Goal: Transaction & Acquisition: Obtain resource

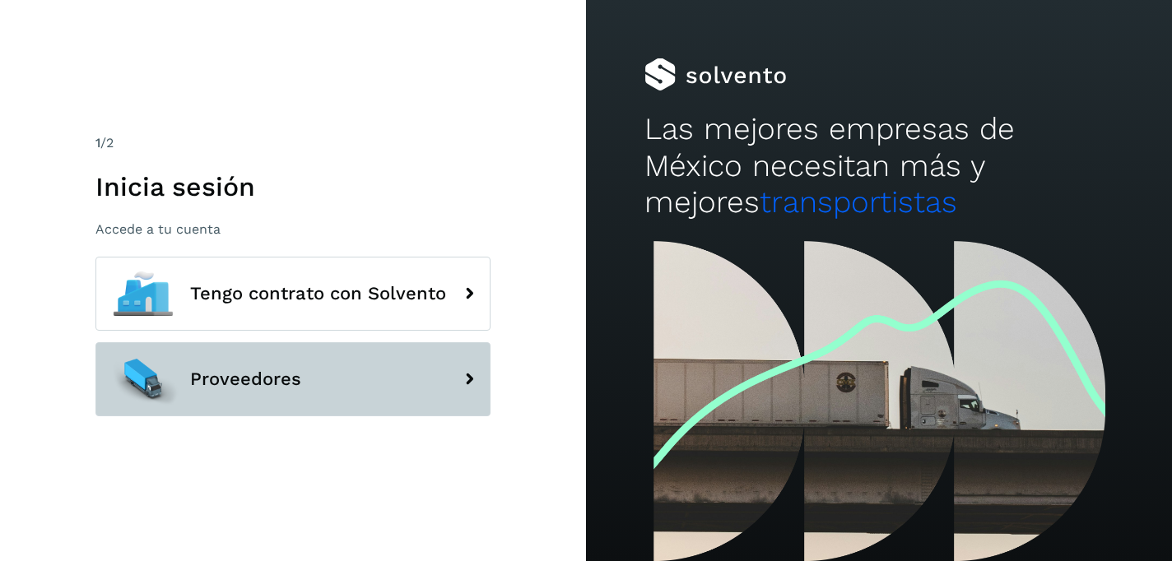
click at [306, 376] on button "Proveedores" at bounding box center [292, 379] width 395 height 74
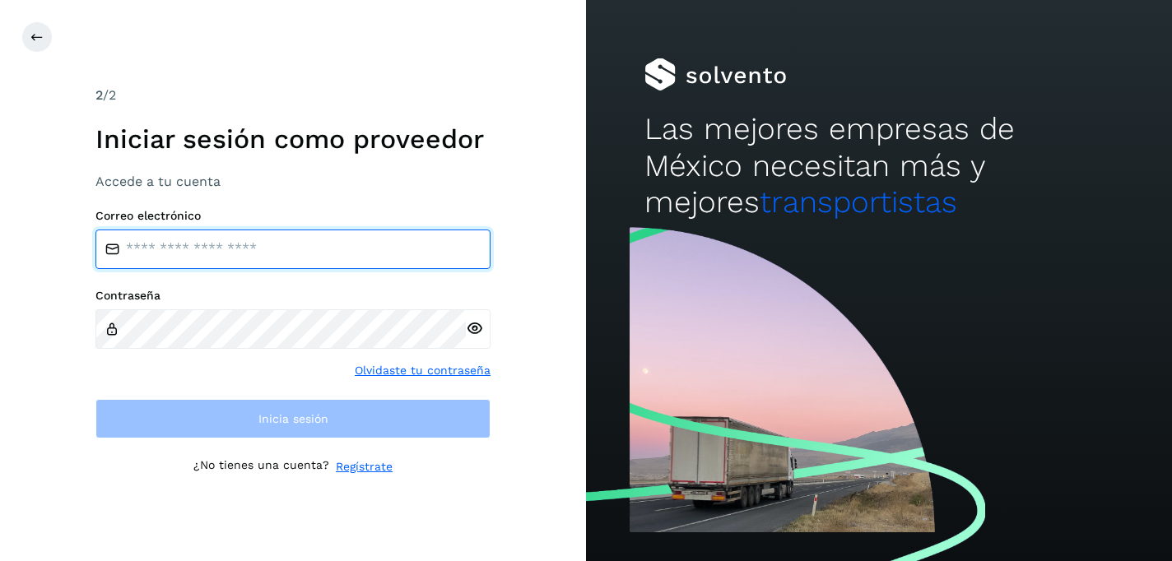
click at [281, 240] on input "email" at bounding box center [292, 249] width 395 height 39
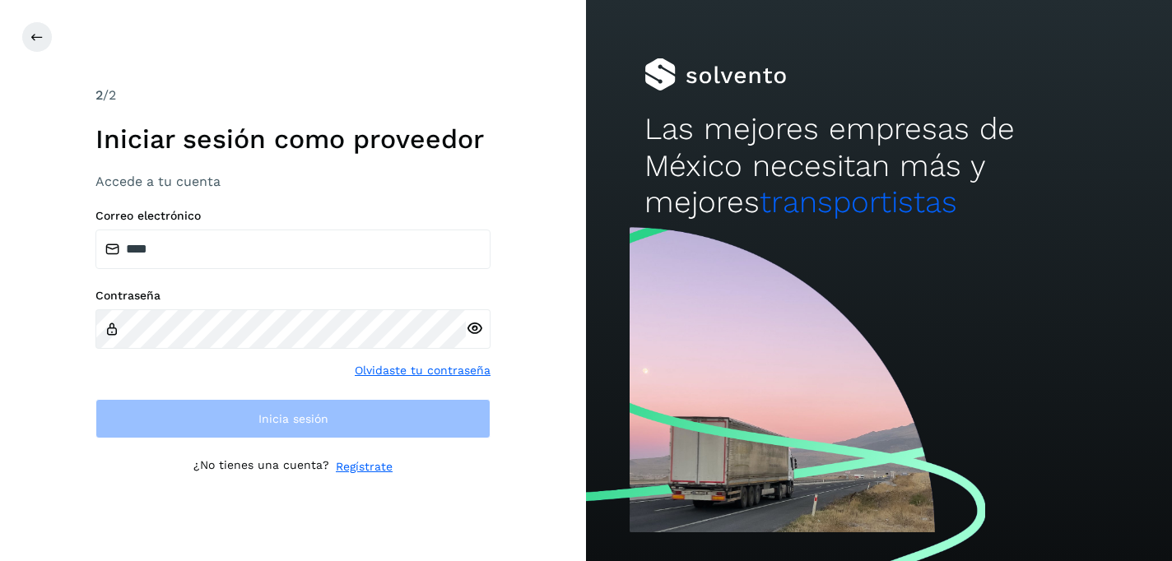
click at [293, 364] on div "Contraseña Olvidaste tu contraseña" at bounding box center [292, 334] width 395 height 91
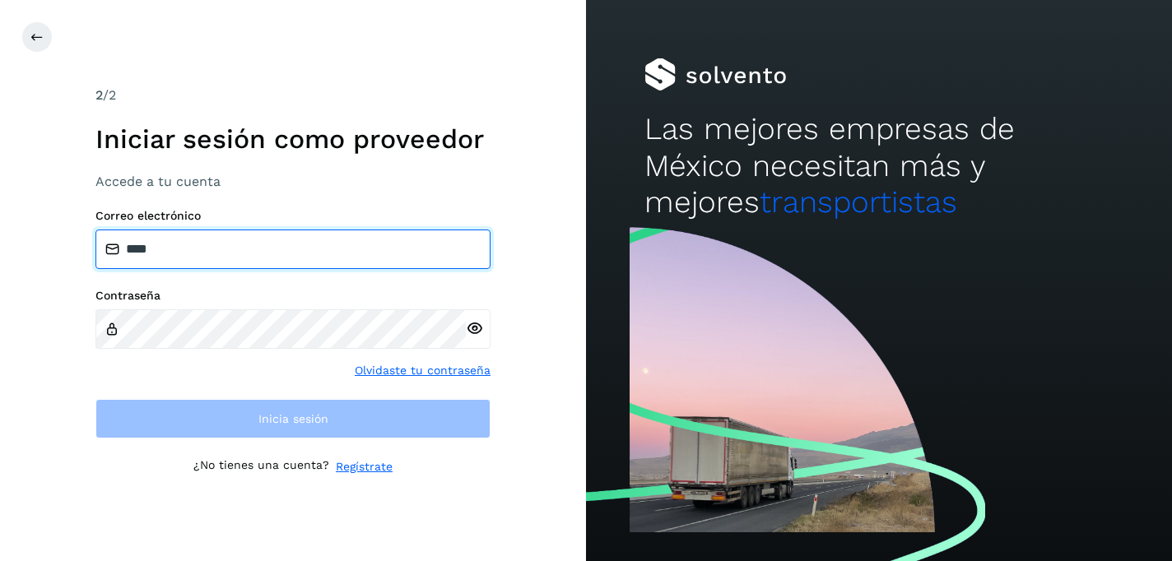
click at [267, 236] on input "****" at bounding box center [292, 249] width 395 height 39
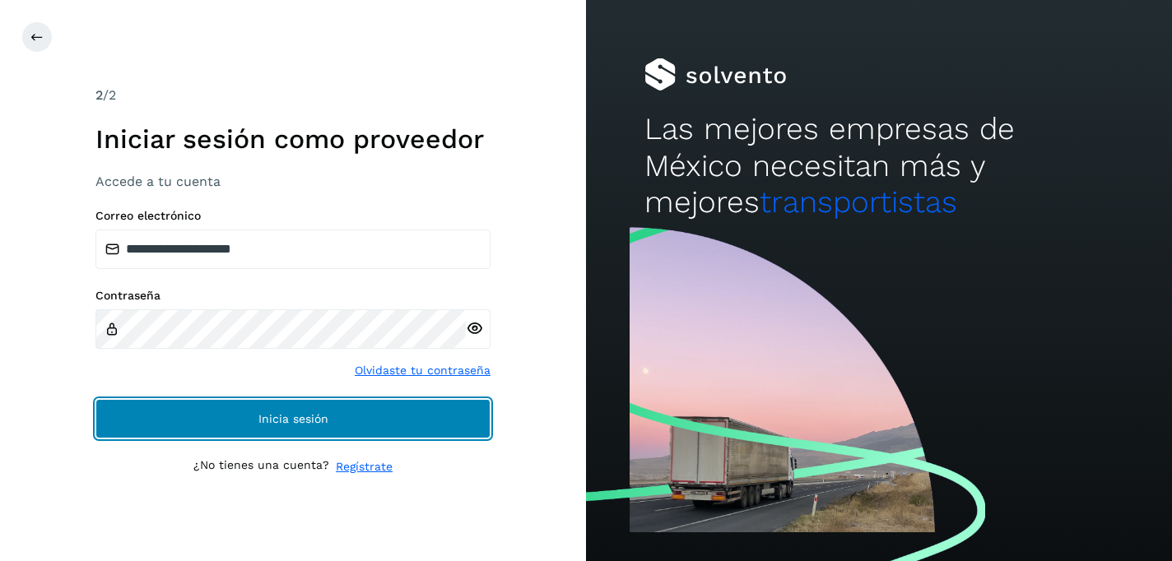
click at [225, 406] on button "Inicia sesión" at bounding box center [292, 418] width 395 height 39
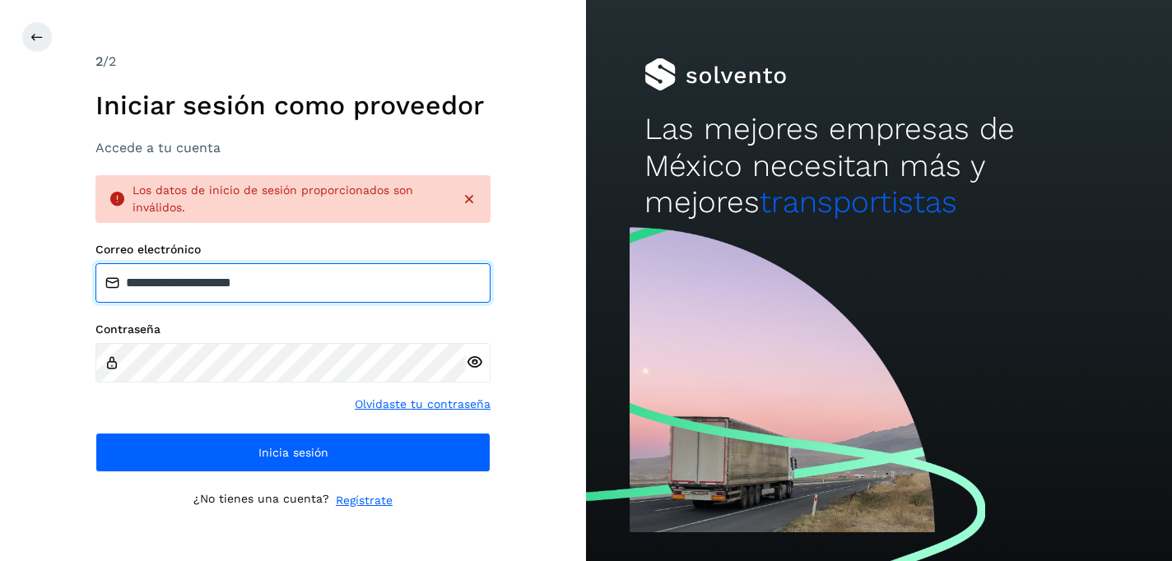
click at [288, 276] on input "**********" at bounding box center [292, 282] width 395 height 39
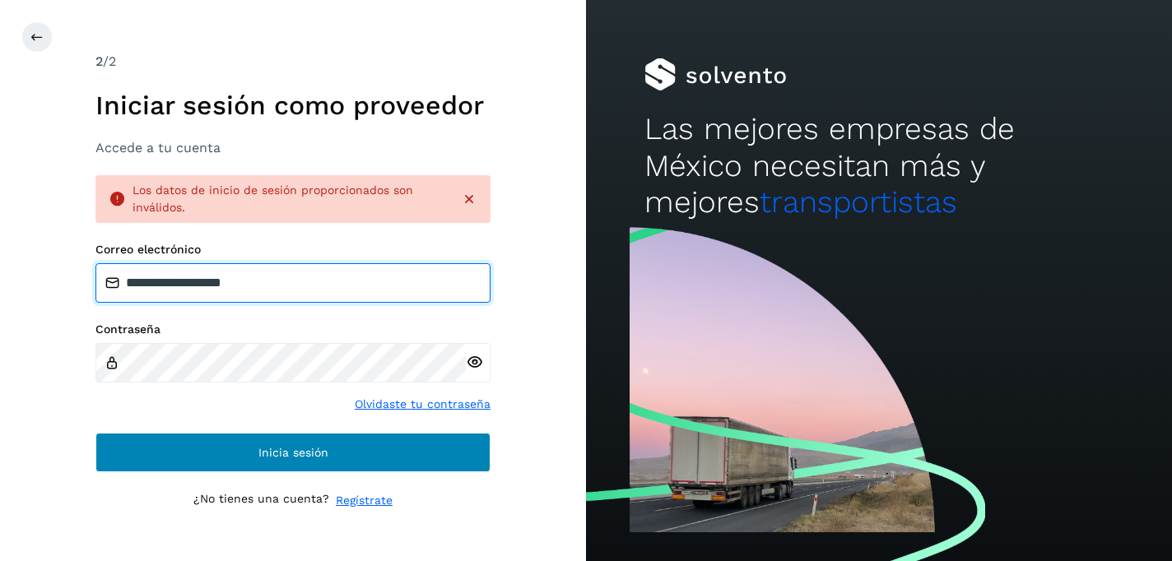
type input "**********"
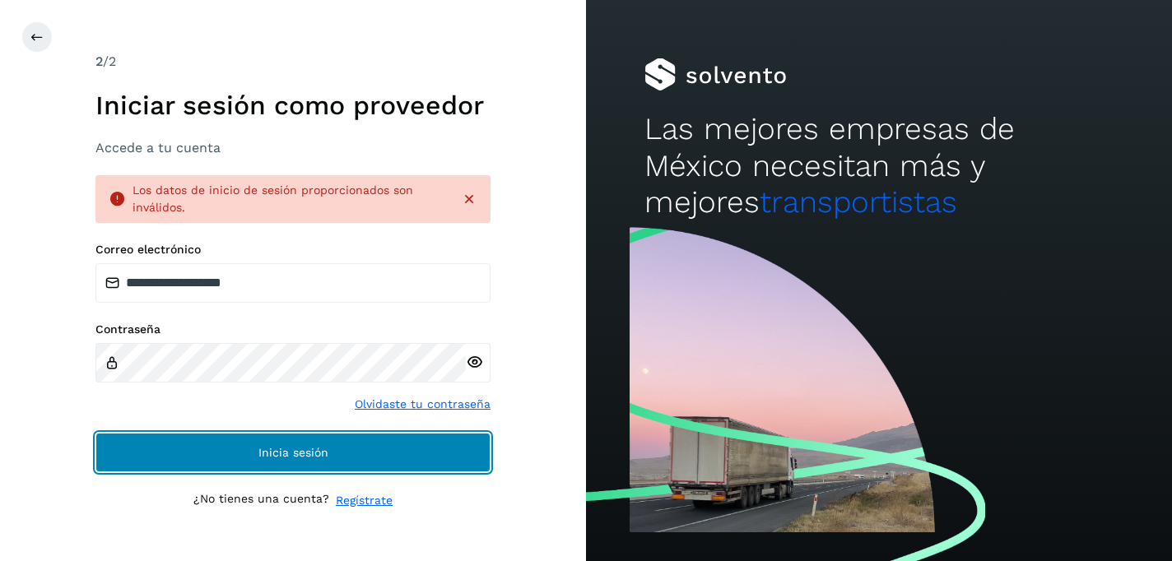
click at [224, 453] on button "Inicia sesión" at bounding box center [292, 452] width 395 height 39
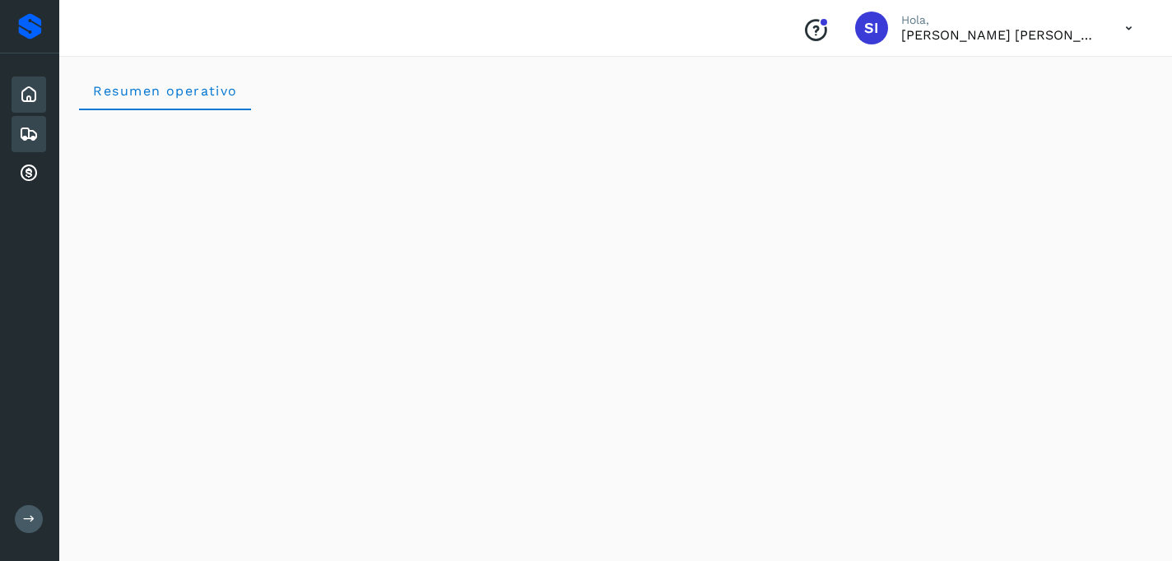
click at [27, 137] on icon at bounding box center [29, 134] width 20 height 20
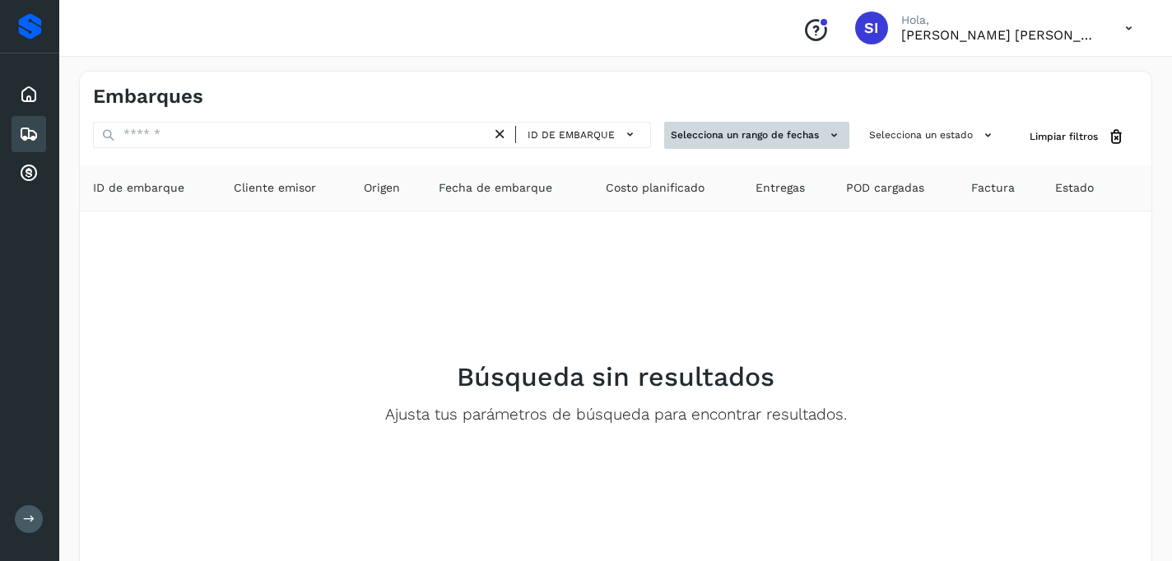
click at [718, 136] on button "Selecciona un rango de fechas" at bounding box center [756, 135] width 185 height 27
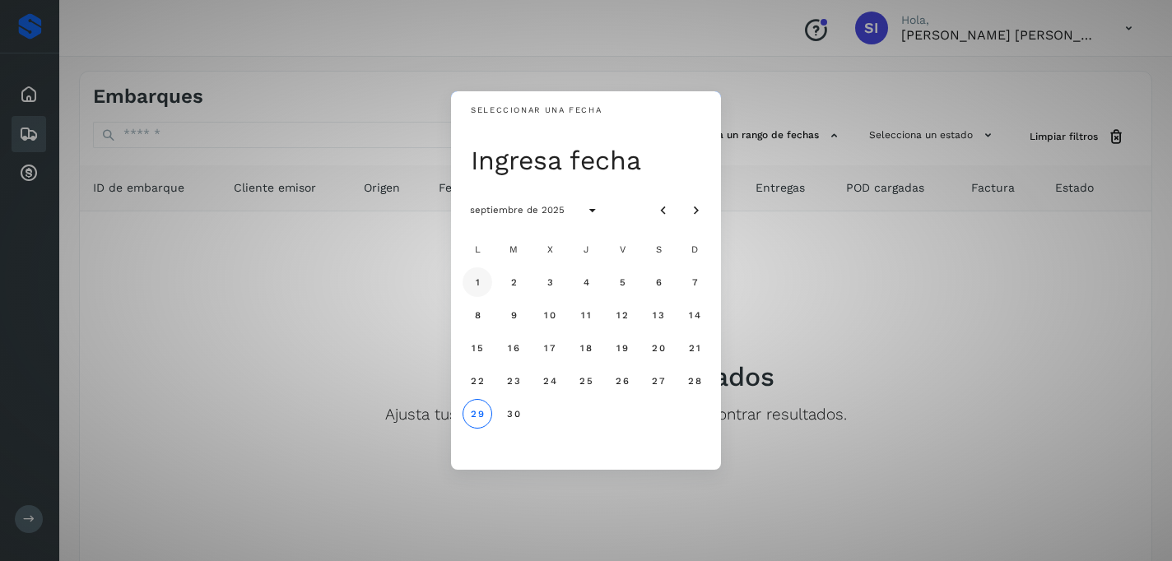
click at [480, 281] on button "1" at bounding box center [477, 282] width 30 height 30
click at [508, 412] on span "30" at bounding box center [513, 414] width 14 height 12
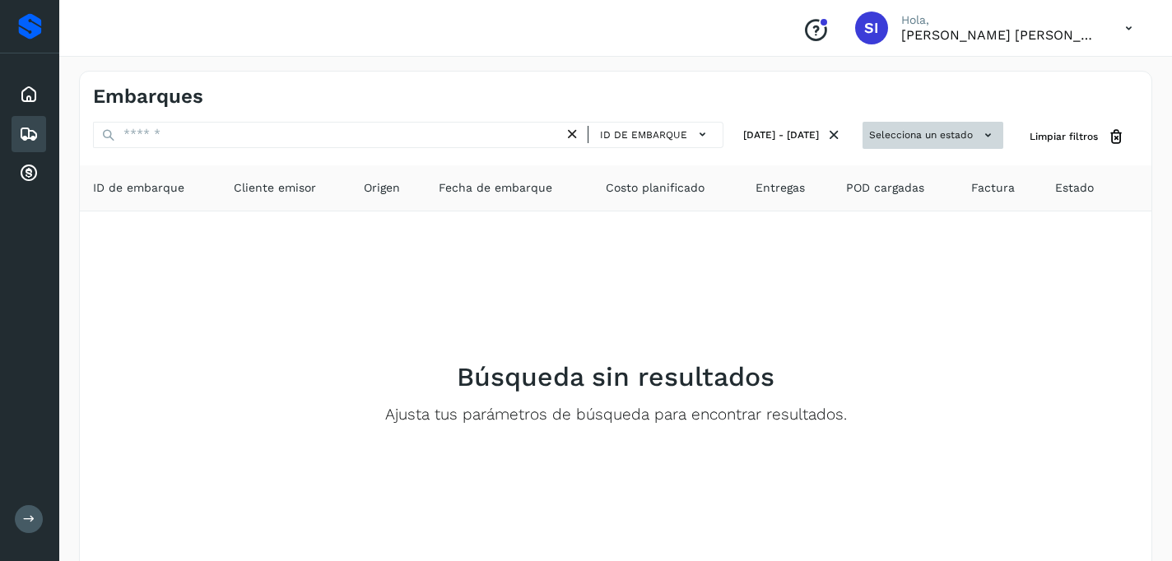
click at [935, 136] on button "Selecciona un estado" at bounding box center [932, 135] width 141 height 27
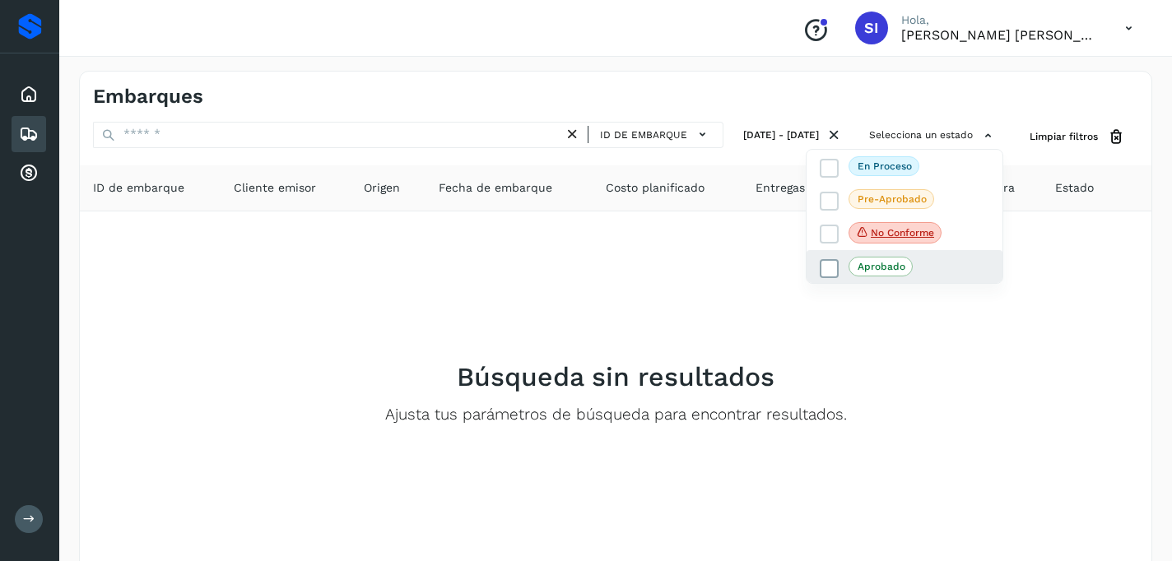
click at [829, 269] on icon at bounding box center [829, 269] width 16 height 16
click at [1028, 283] on div at bounding box center [586, 280] width 1172 height 561
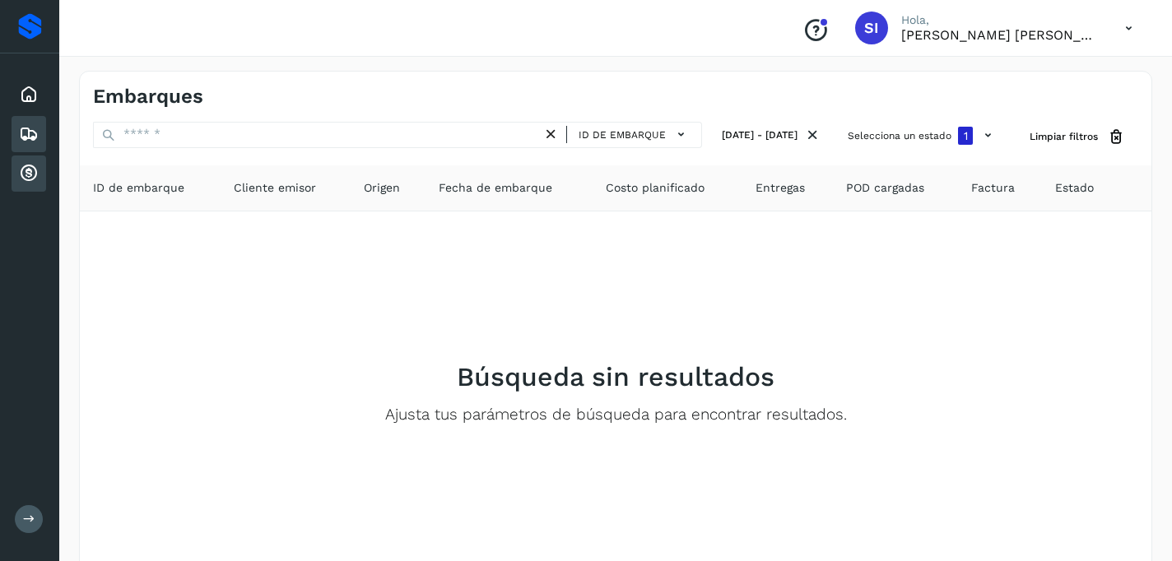
click at [37, 180] on icon at bounding box center [29, 174] width 20 height 20
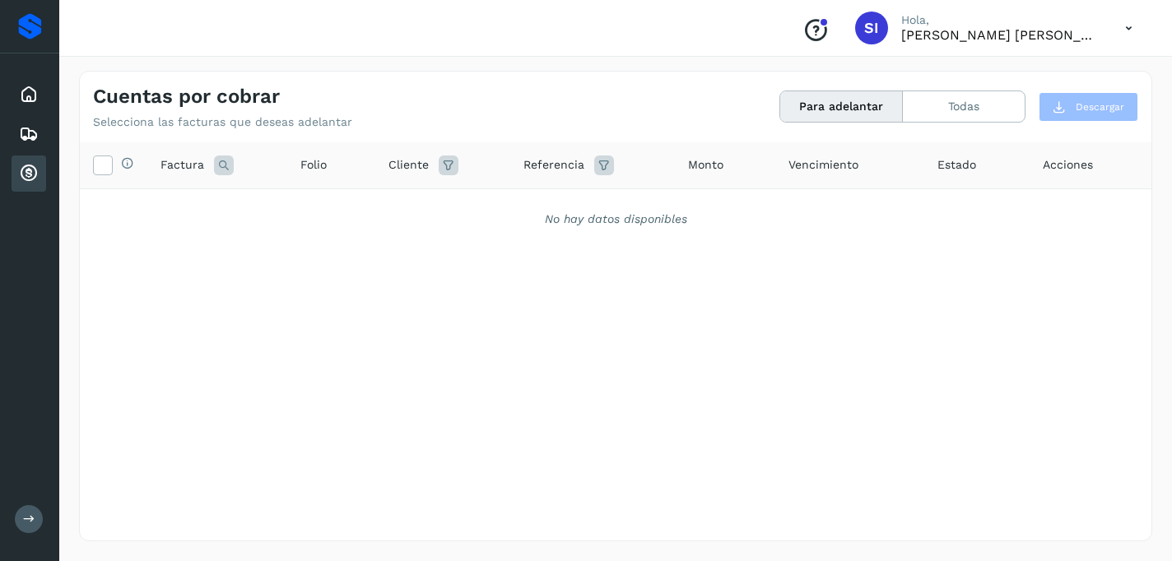
click at [872, 110] on button "Para adelantar" at bounding box center [841, 106] width 123 height 30
click at [978, 96] on button "Todas" at bounding box center [964, 106] width 122 height 30
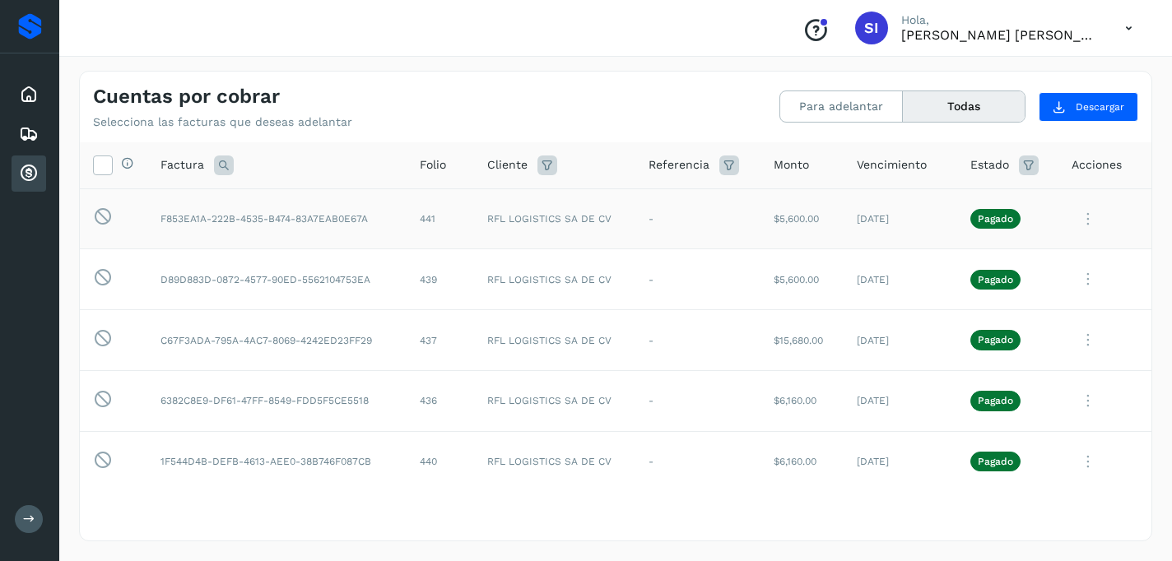
click at [543, 222] on td "RFL LOGISTICS SA DE CV" at bounding box center [554, 218] width 161 height 61
click at [286, 219] on td "F853EA1A-222B-4535-B474-83A7EAB0E67A" at bounding box center [276, 218] width 259 height 61
click at [104, 217] on icon at bounding box center [103, 217] width 20 height 21
click at [341, 218] on td "F853EA1A-222B-4535-B474-83A7EAB0E67A" at bounding box center [276, 218] width 259 height 61
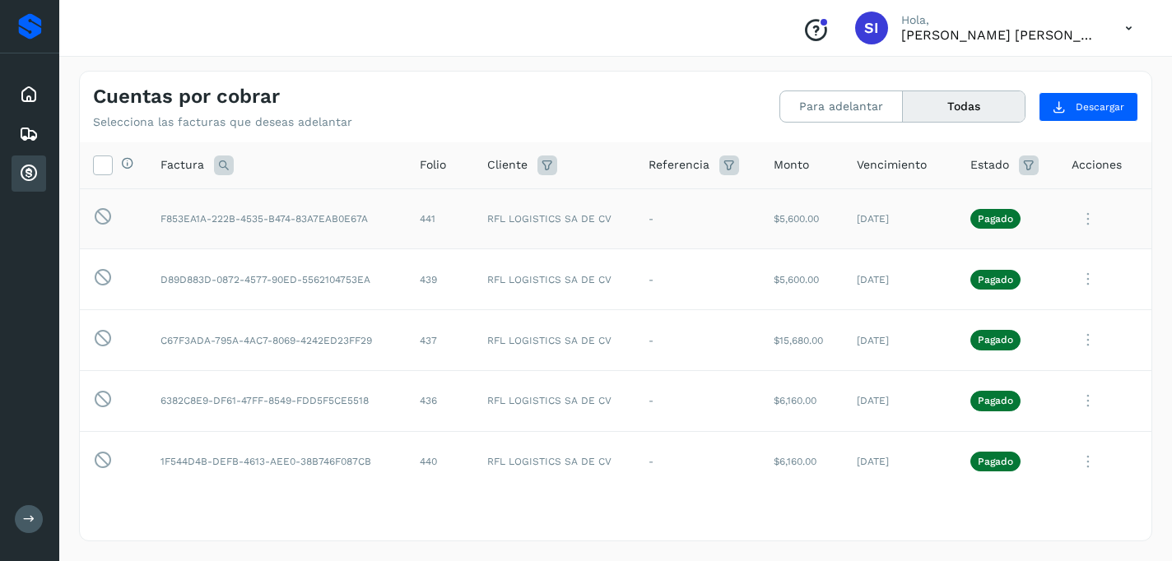
click at [281, 221] on td "F853EA1A-222B-4535-B474-83A7EAB0E67A" at bounding box center [276, 218] width 259 height 61
click at [101, 166] on icon at bounding box center [102, 164] width 17 height 17
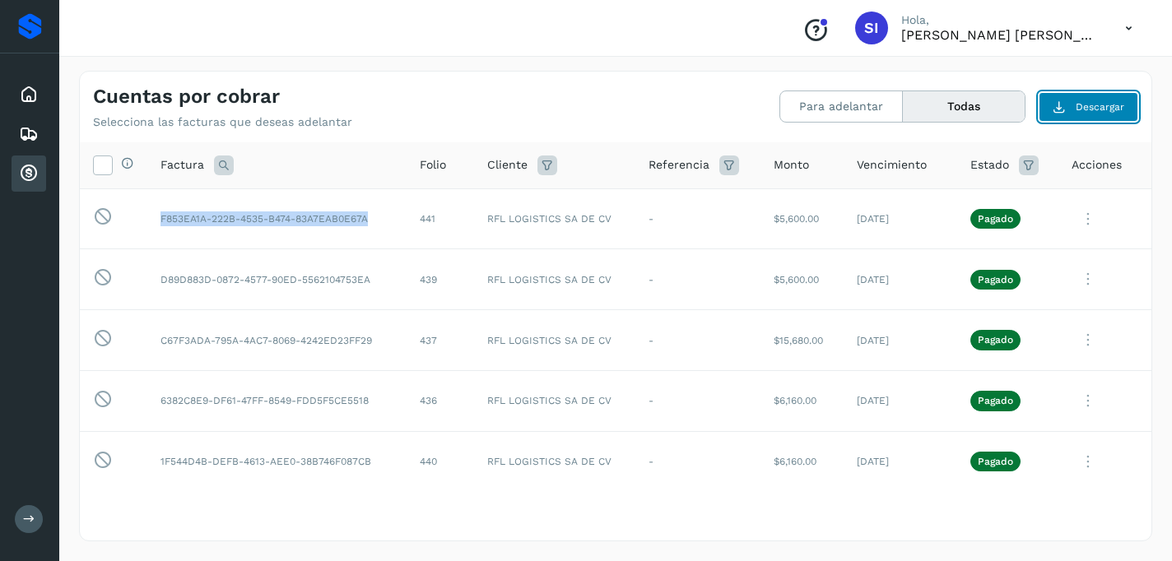
click at [1069, 108] on button "Descargar" at bounding box center [1088, 107] width 100 height 30
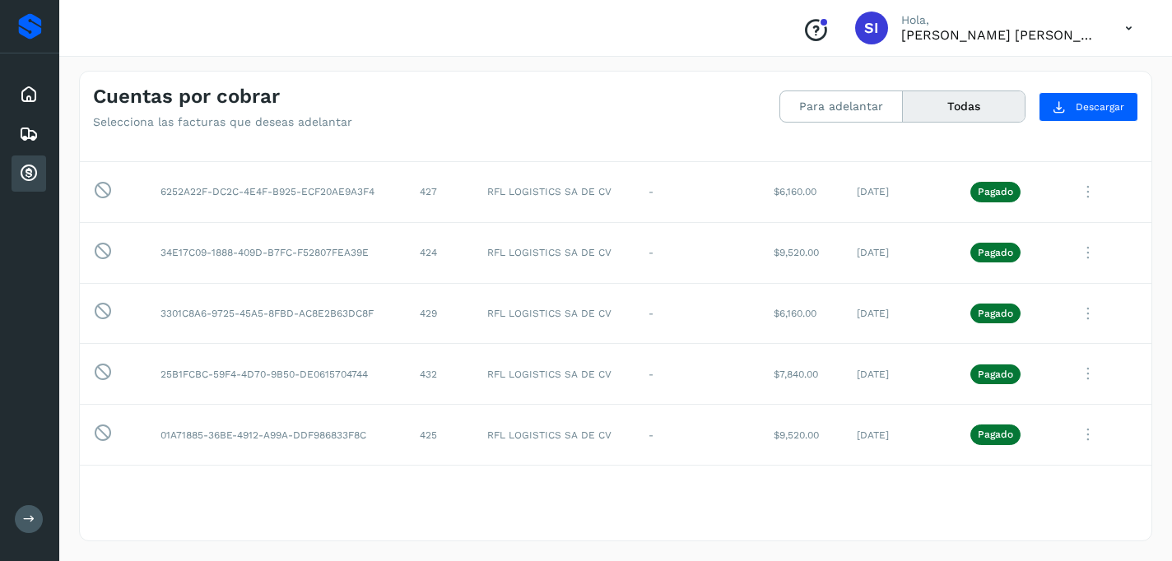
scroll to position [519, 0]
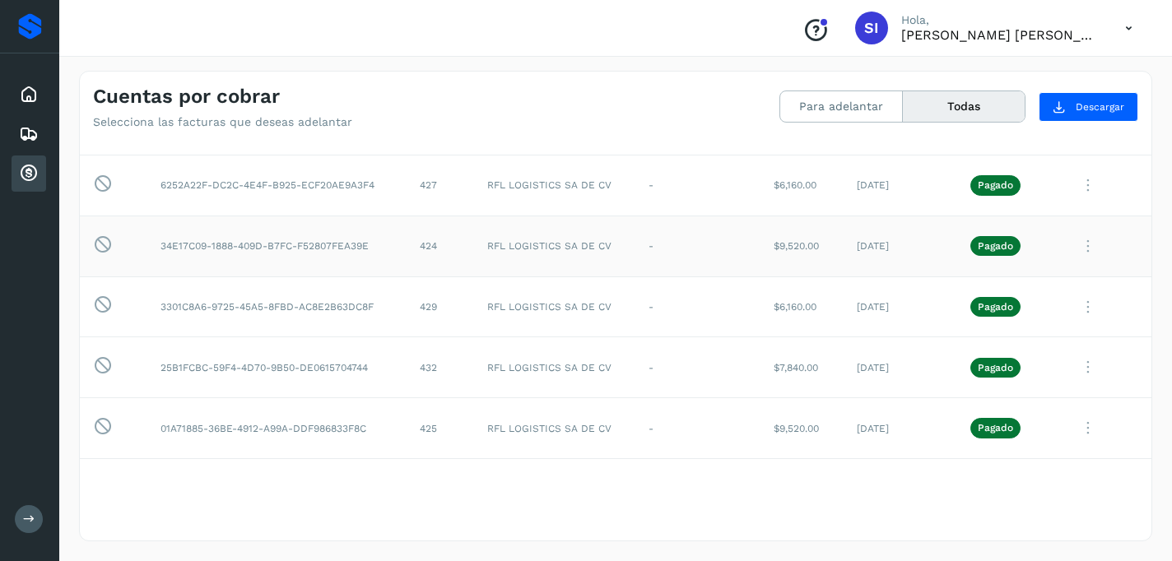
click at [344, 261] on td "34E17C09-1888-409D-B7FC-F52807FEA39E" at bounding box center [276, 246] width 259 height 61
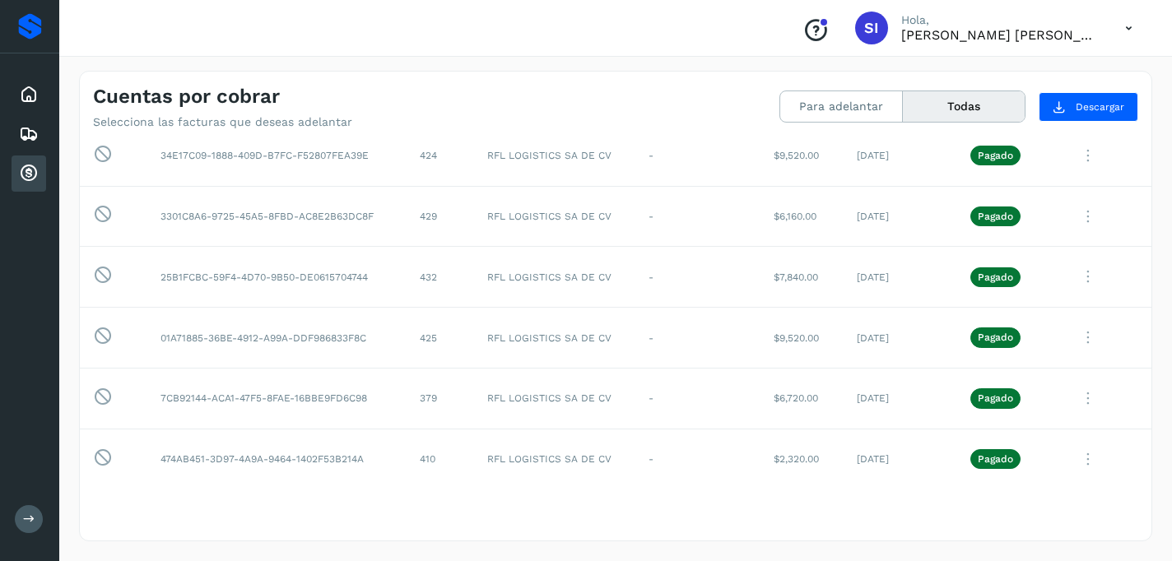
scroll to position [614, 0]
click at [471, 340] on td "425" at bounding box center [439, 334] width 67 height 61
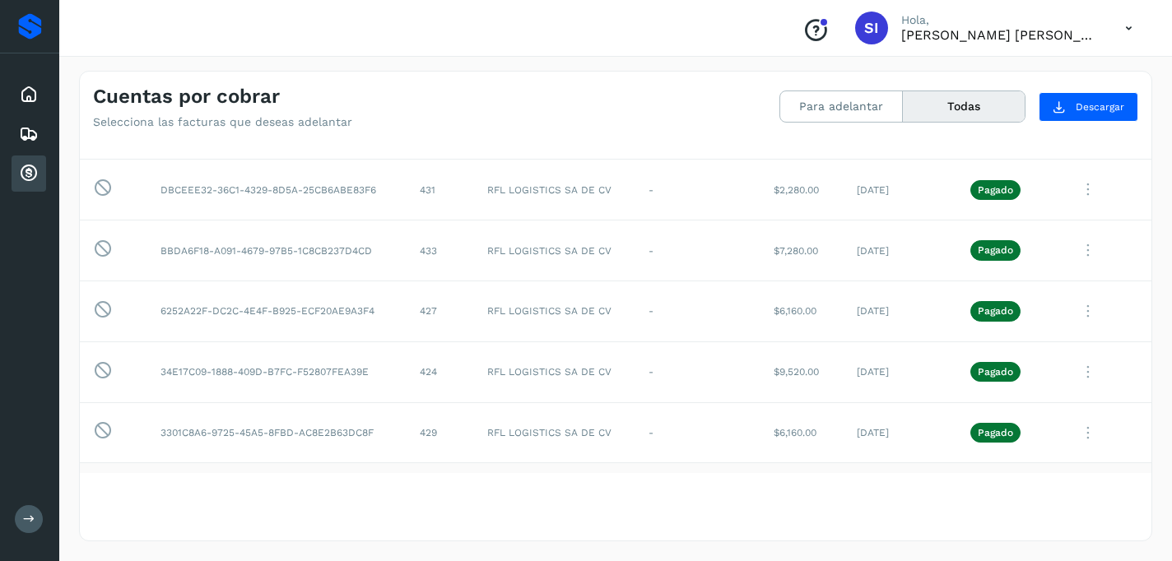
scroll to position [406, 0]
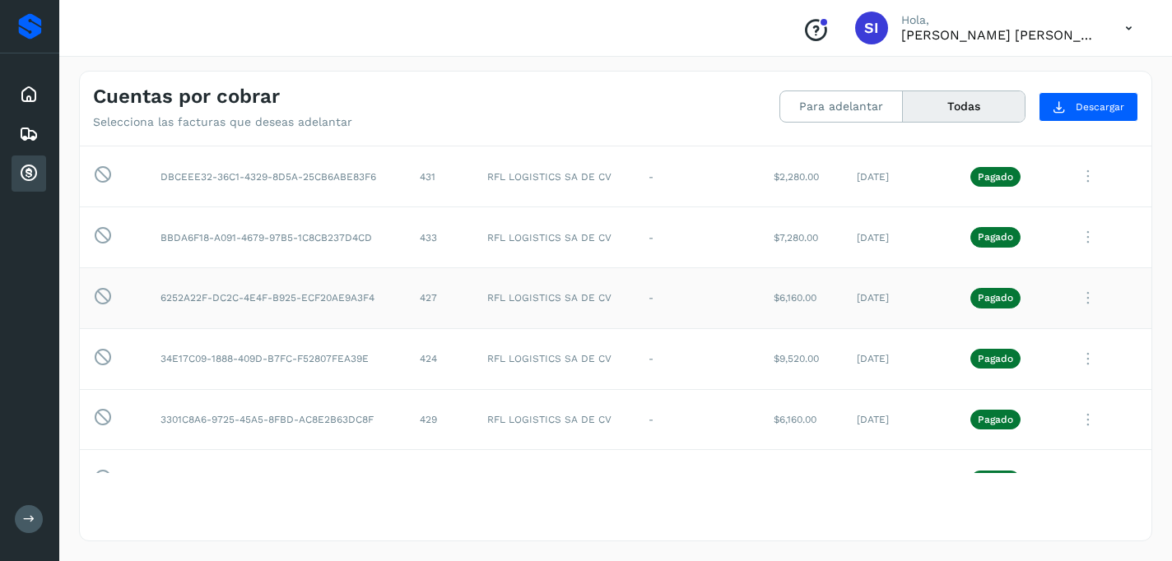
click at [430, 295] on td "427" at bounding box center [439, 297] width 67 height 61
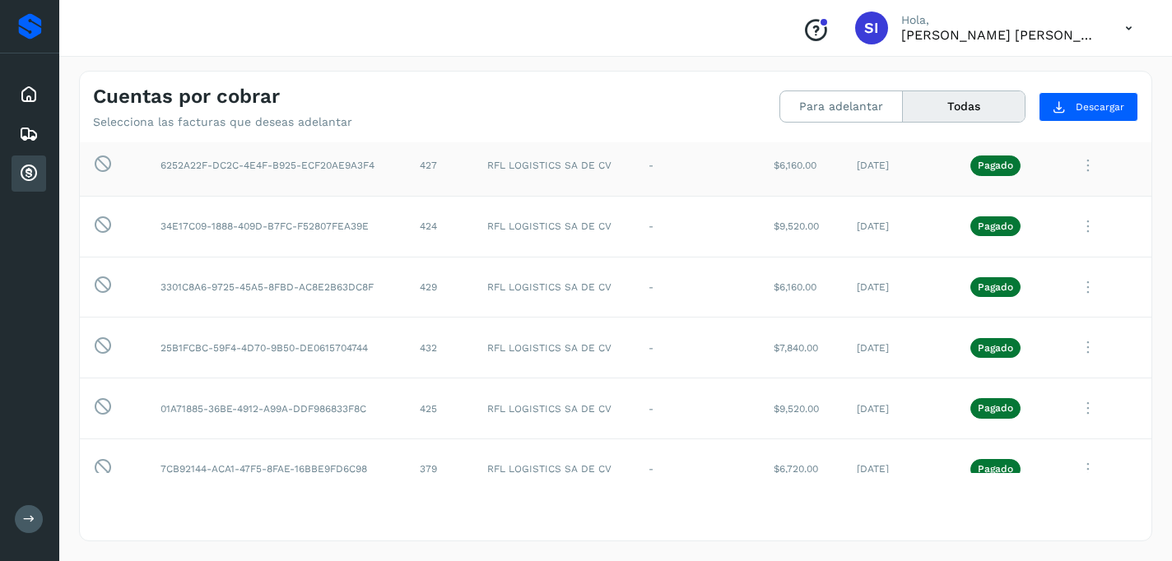
scroll to position [546, 0]
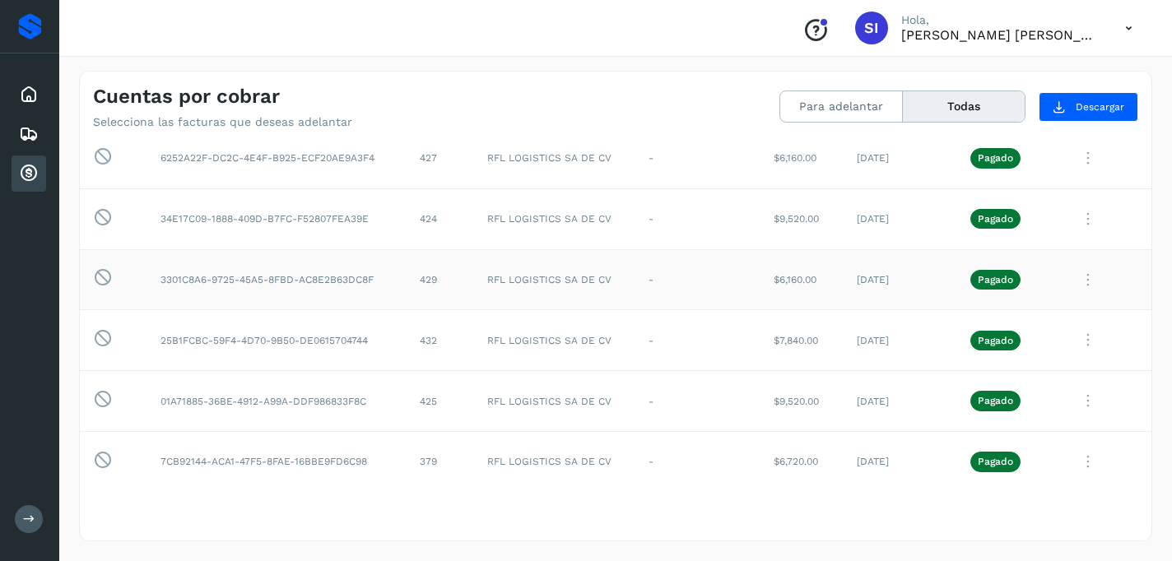
click at [467, 270] on td "429" at bounding box center [439, 279] width 67 height 61
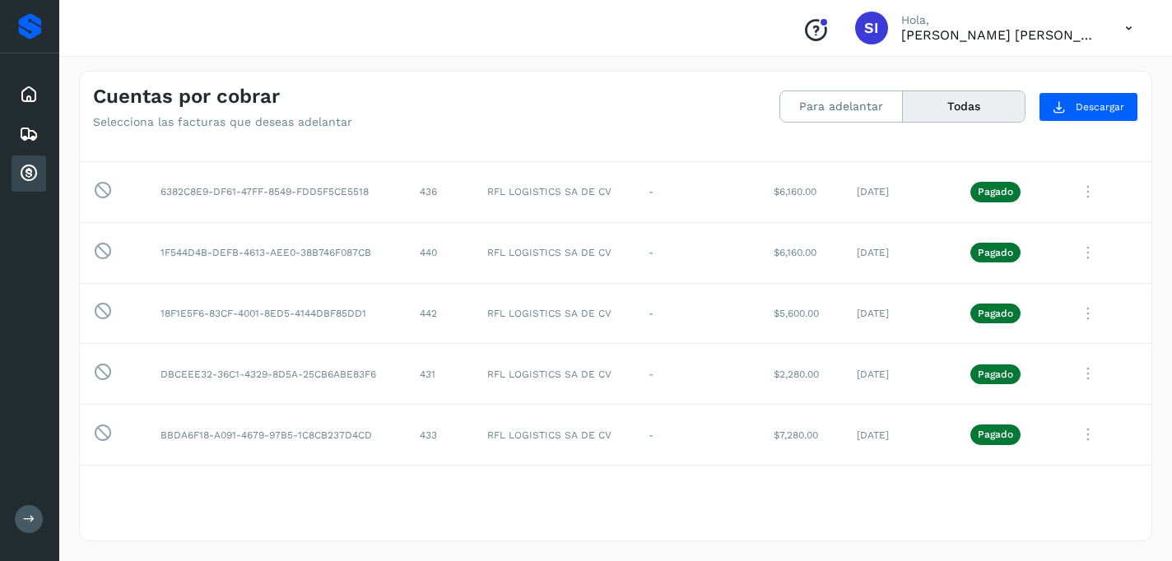
scroll to position [207, 0]
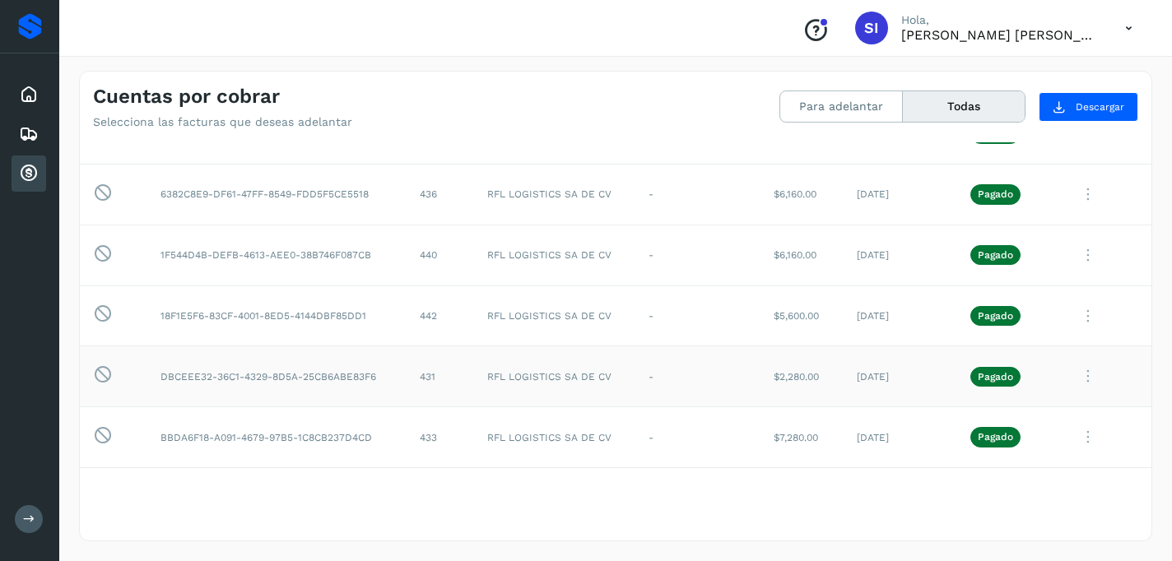
click at [460, 390] on td "431" at bounding box center [439, 376] width 67 height 61
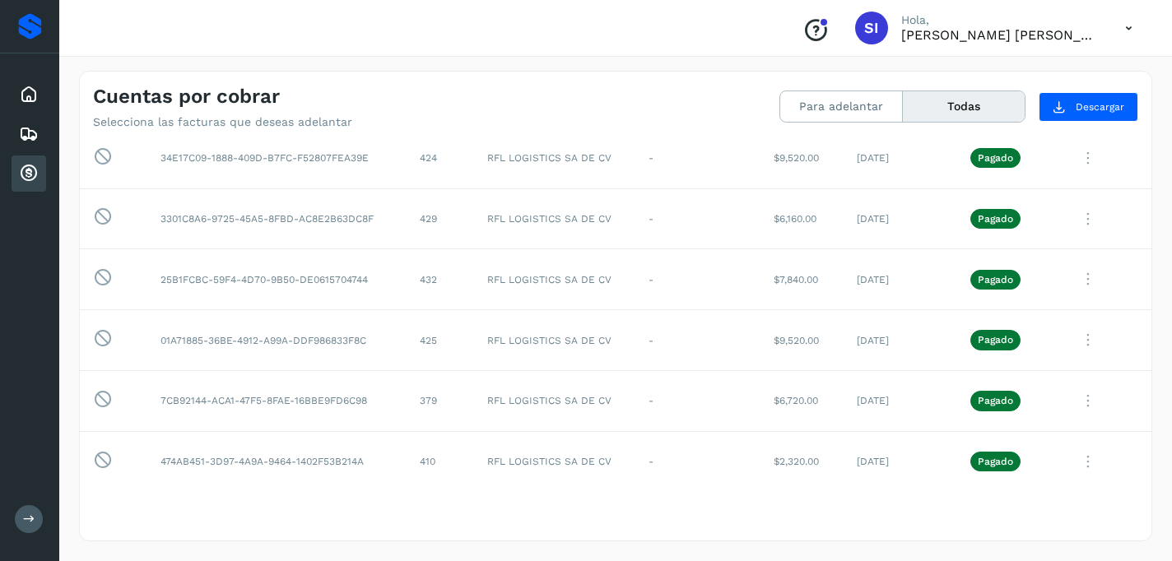
scroll to position [610, 0]
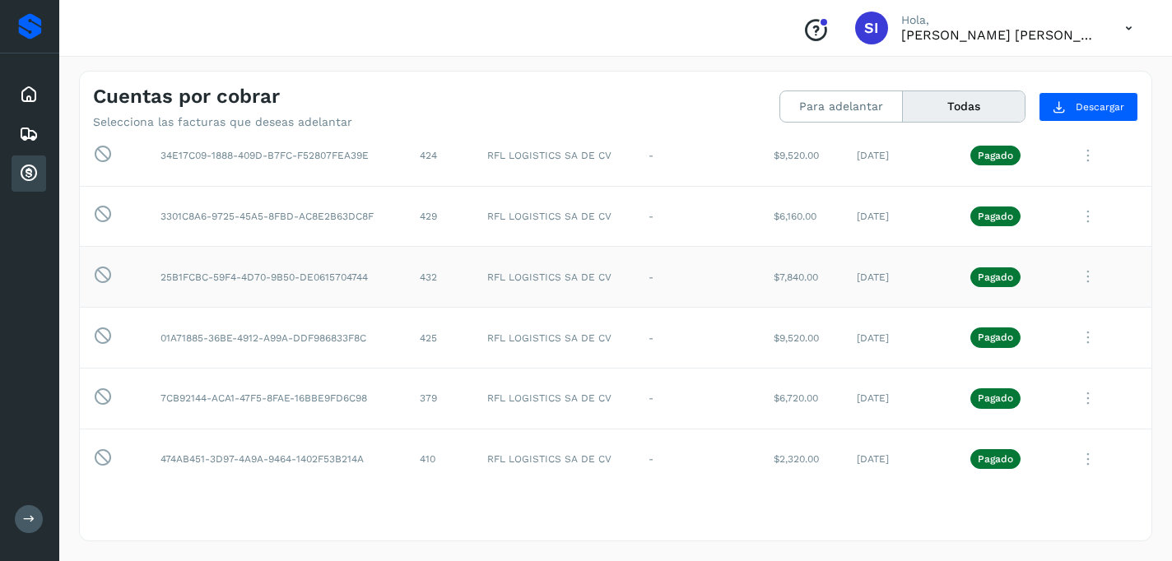
click at [471, 279] on td "432" at bounding box center [439, 277] width 67 height 61
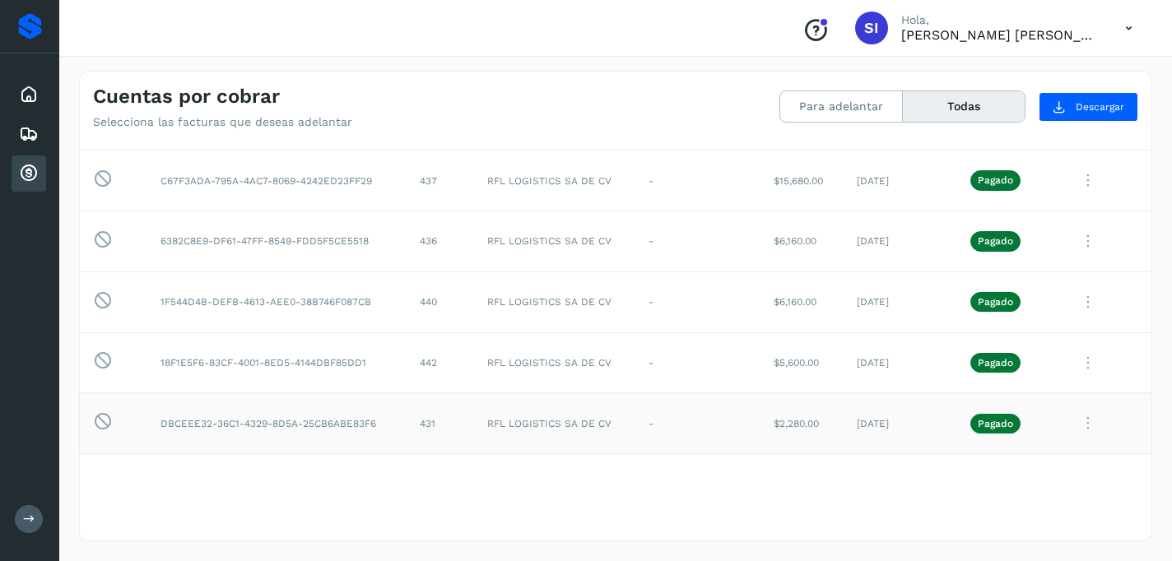
scroll to position [174, 0]
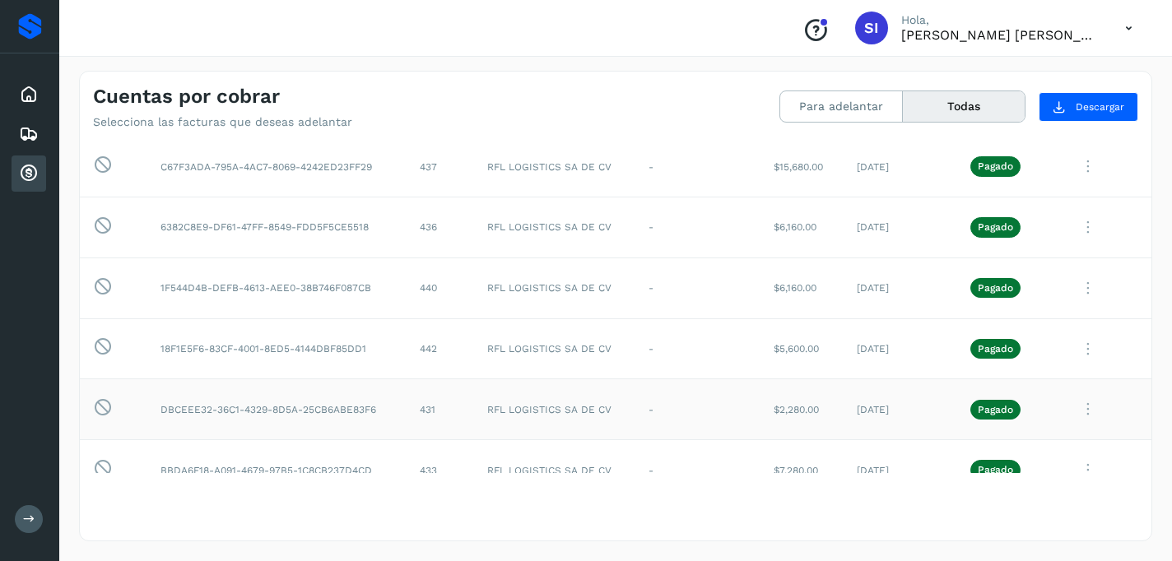
click at [584, 225] on td "RFL LOGISTICS SA DE CV" at bounding box center [554, 227] width 161 height 61
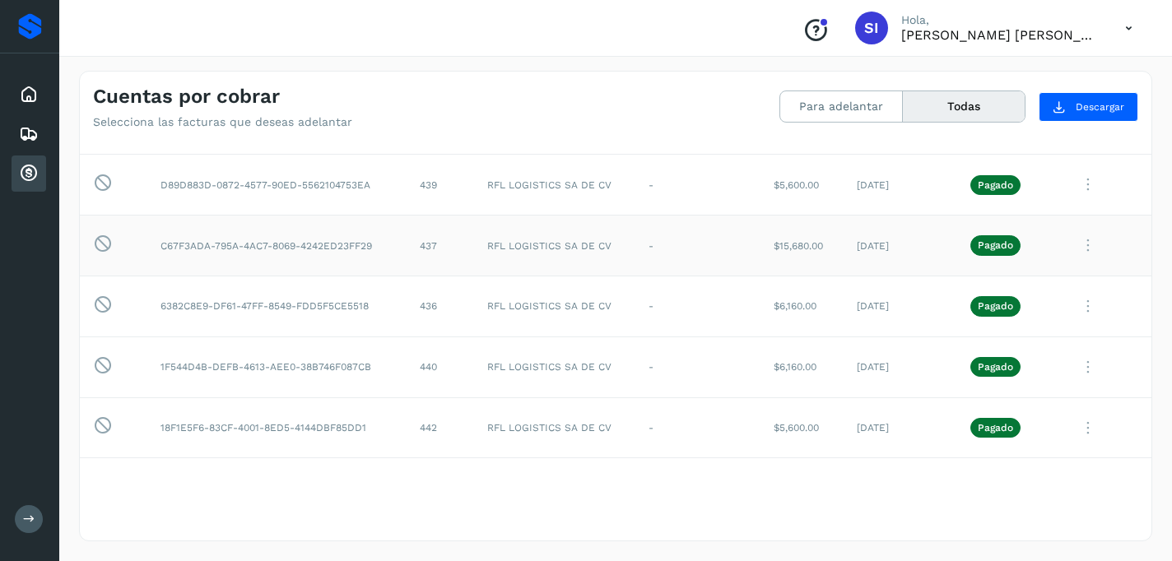
scroll to position [0, 0]
